Goal: Task Accomplishment & Management: Use online tool/utility

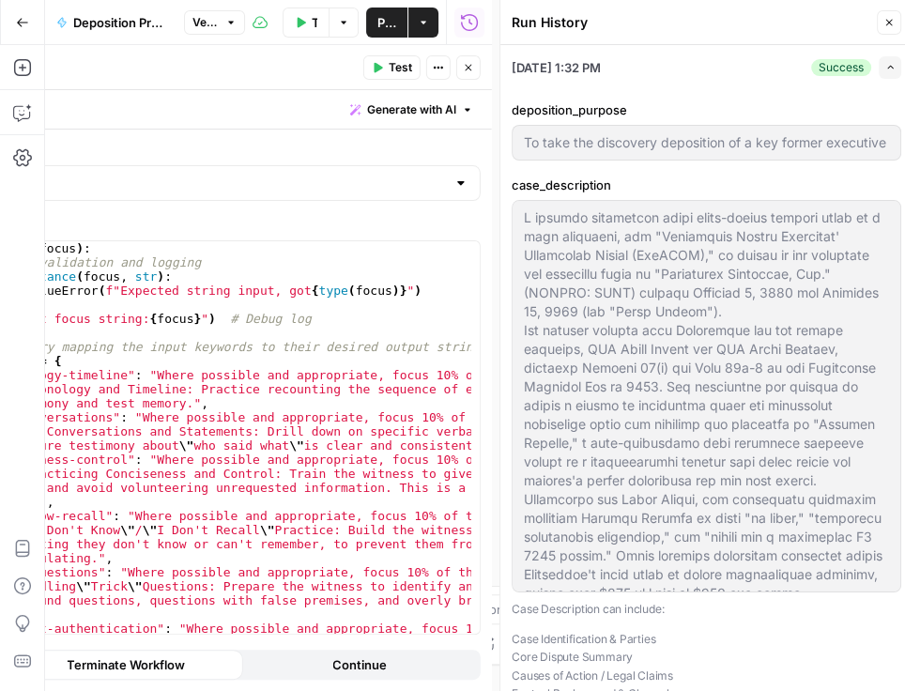
scroll to position [321, 0]
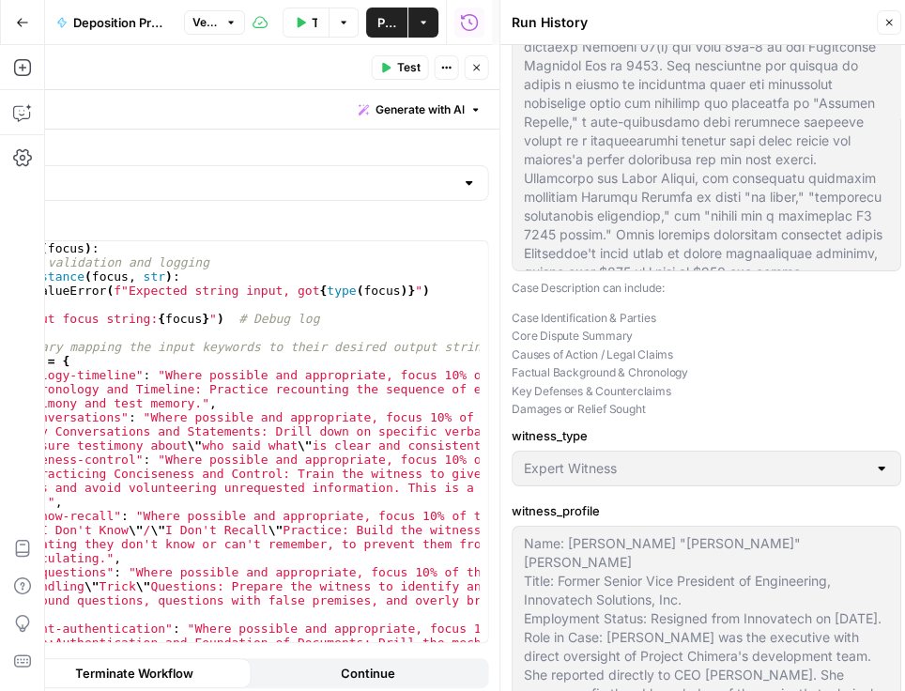
click at [883, 21] on icon "button" at bounding box center [888, 22] width 11 height 11
type input "To take the discovery deposition of a key former executive of the defendant cor…"
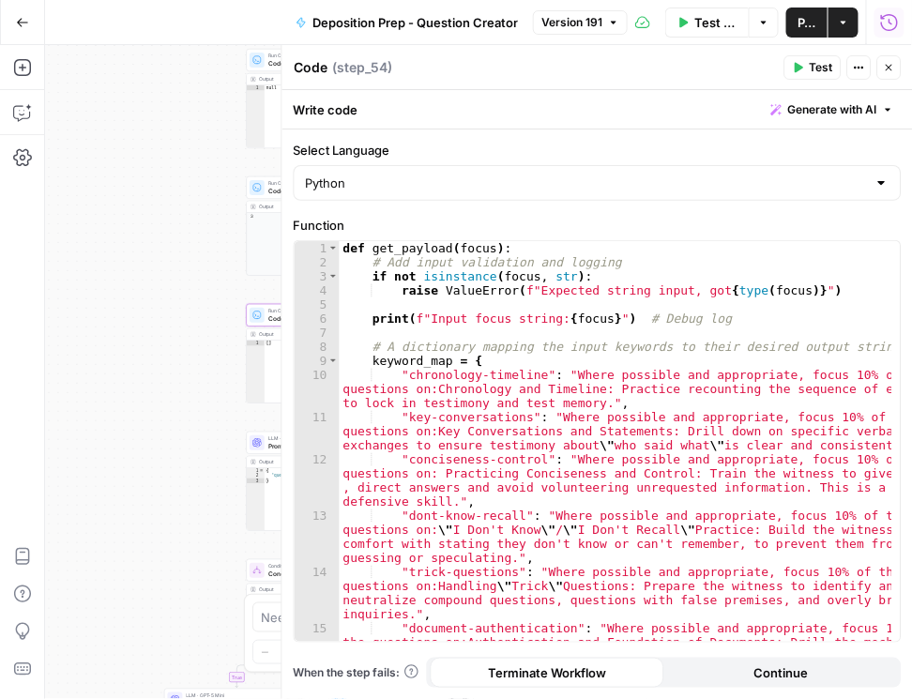
click at [891, 20] on icon "button" at bounding box center [889, 22] width 19 height 19
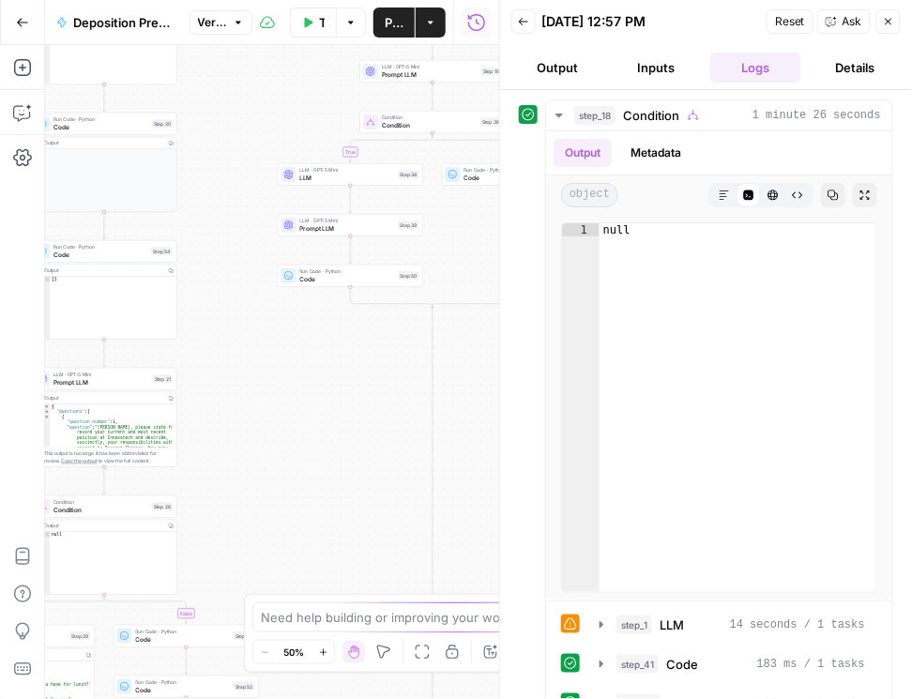
click at [516, 23] on button "Back" at bounding box center [524, 21] width 24 height 24
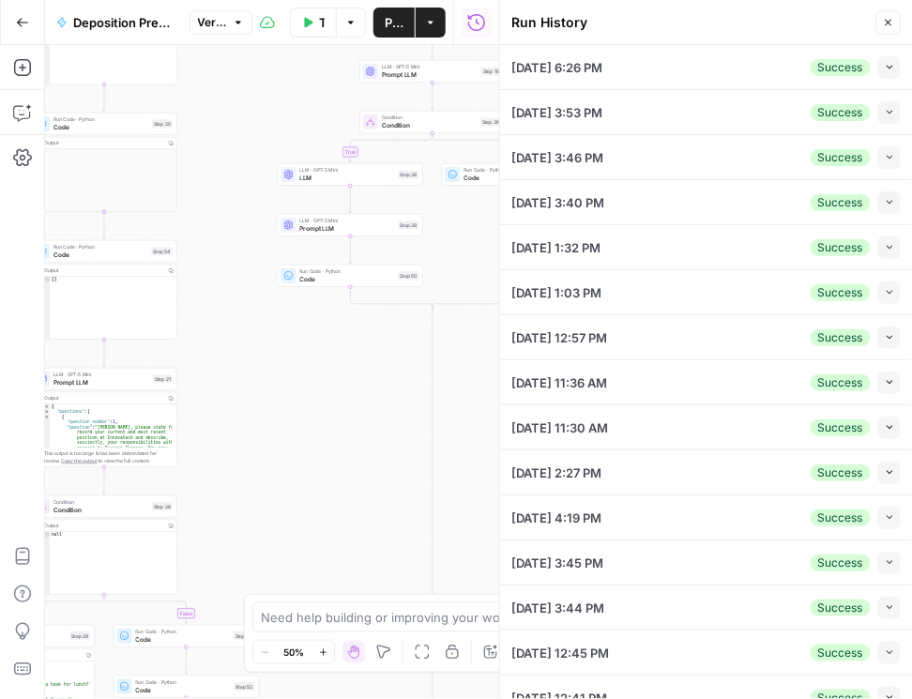
click at [17, 19] on icon "button" at bounding box center [22, 22] width 13 height 13
